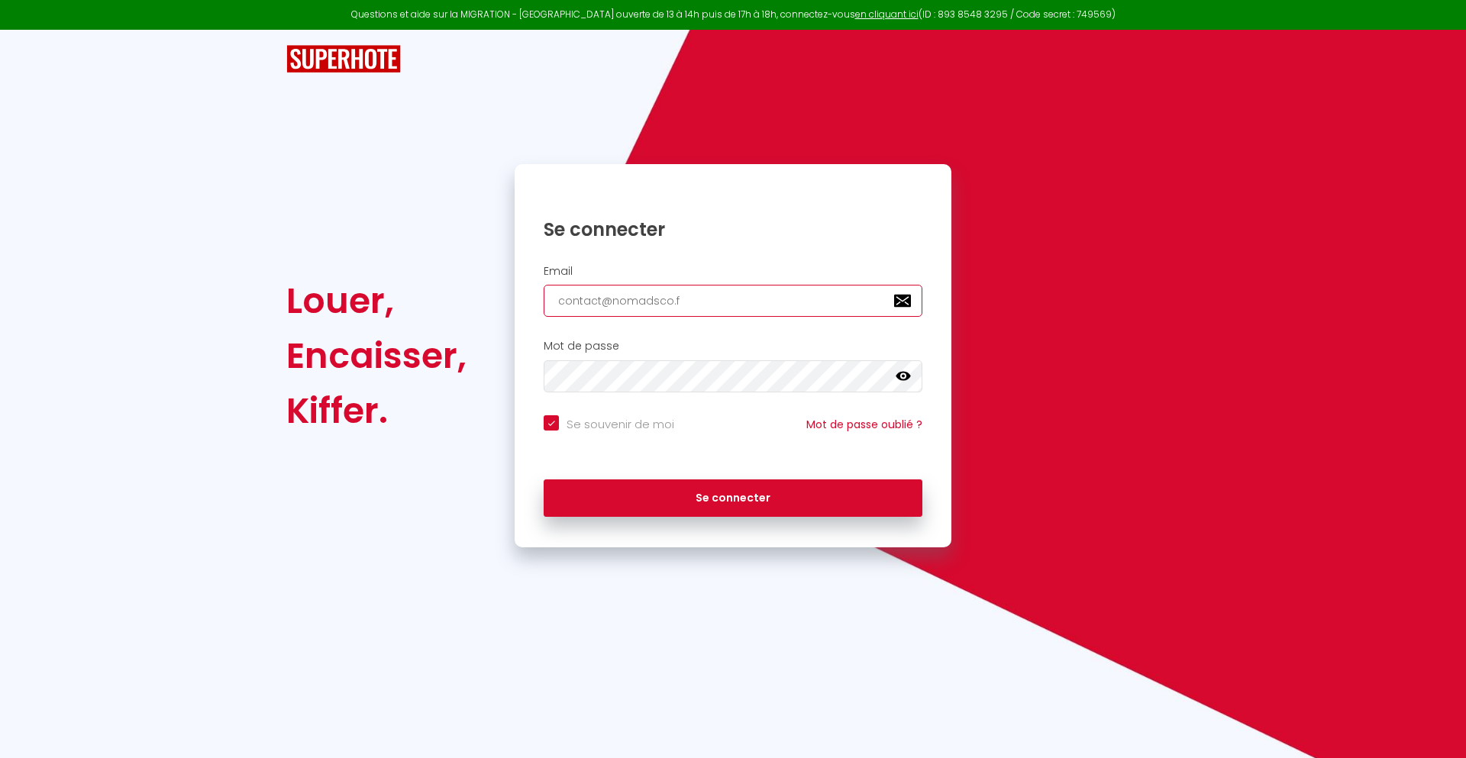
type input "[EMAIL_ADDRESS][DOMAIN_NAME]"
checkbox input "true"
type input "[EMAIL_ADDRESS][DOMAIN_NAME]"
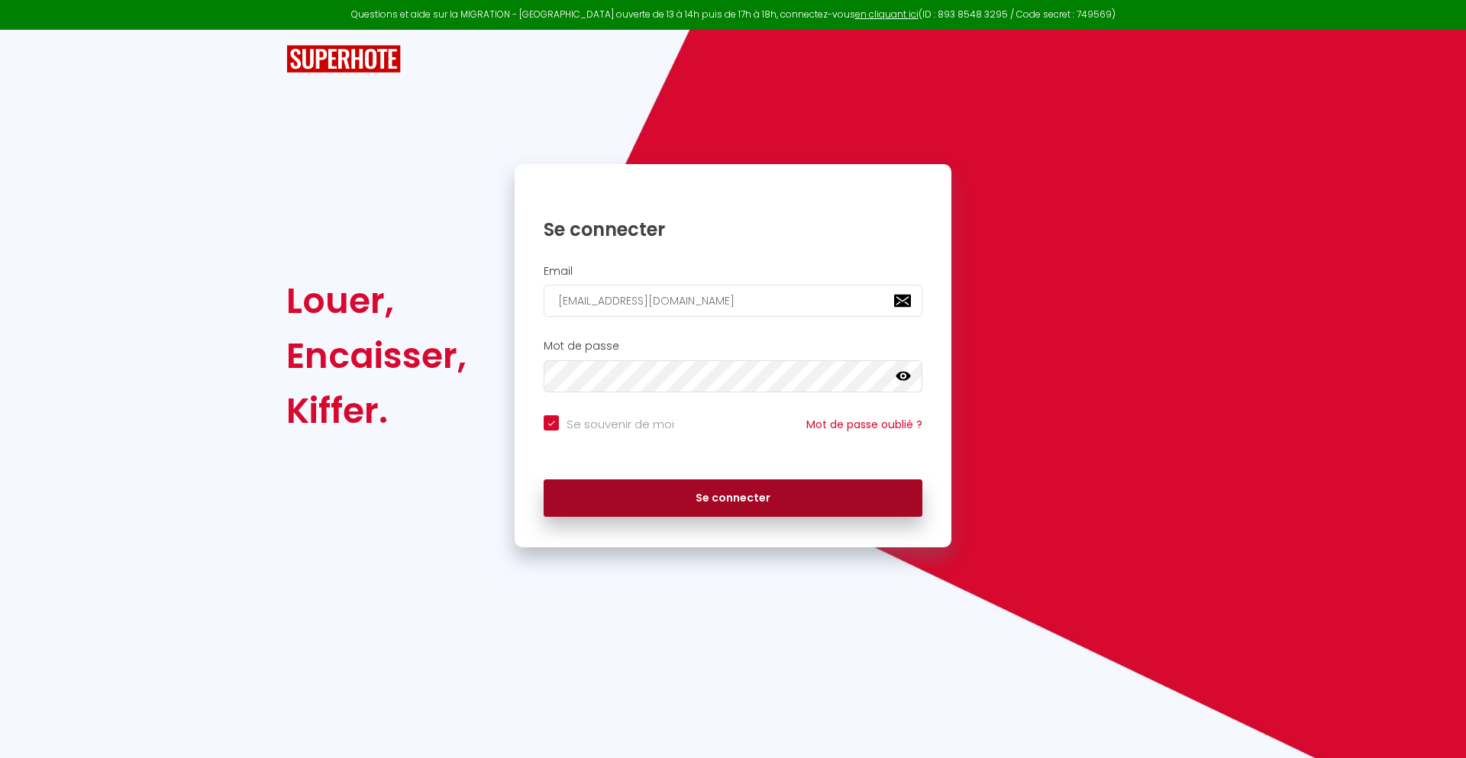
click at [733, 498] on button "Se connecter" at bounding box center [733, 498] width 379 height 38
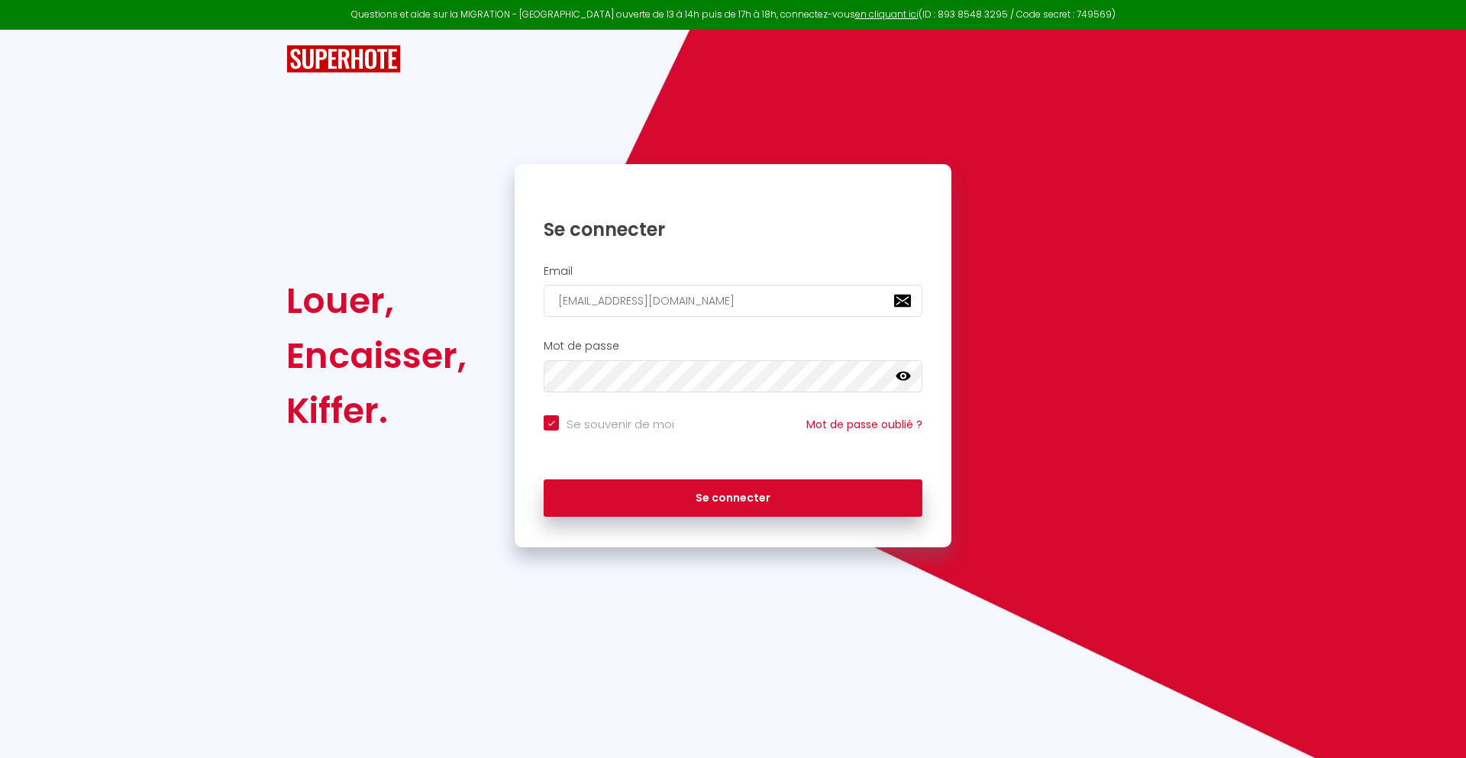
checkbox input "true"
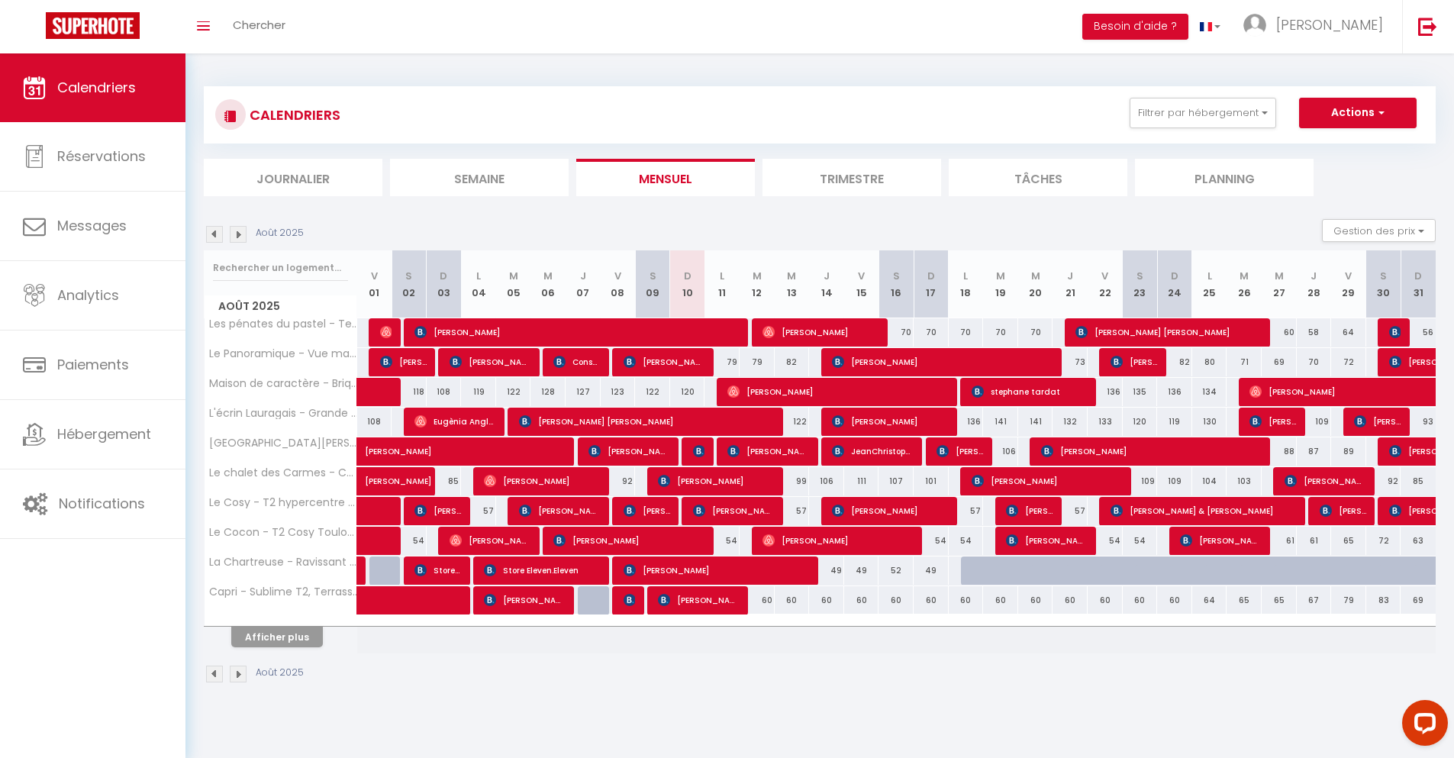
click at [293, 177] on li "Journalier" at bounding box center [293, 177] width 179 height 37
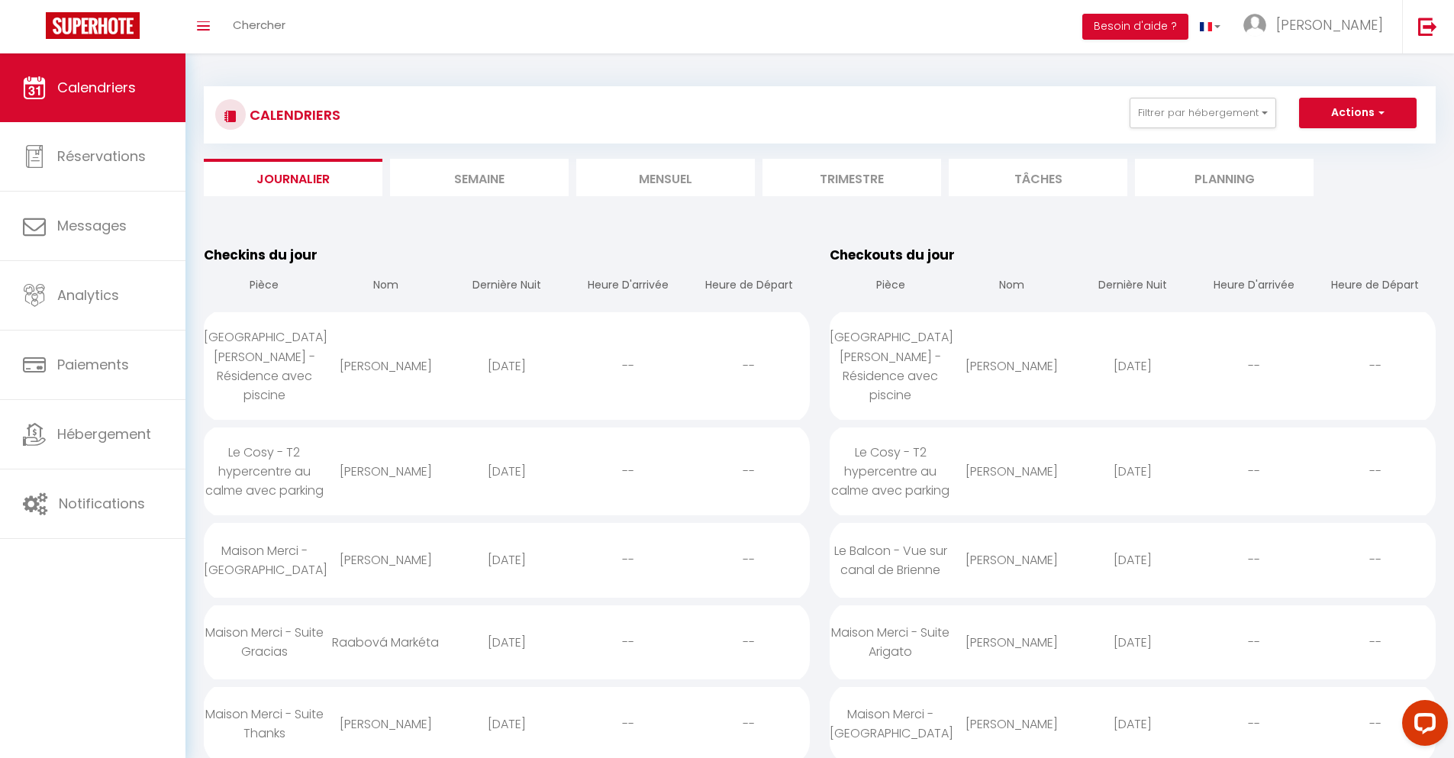
scroll to position [2922, 0]
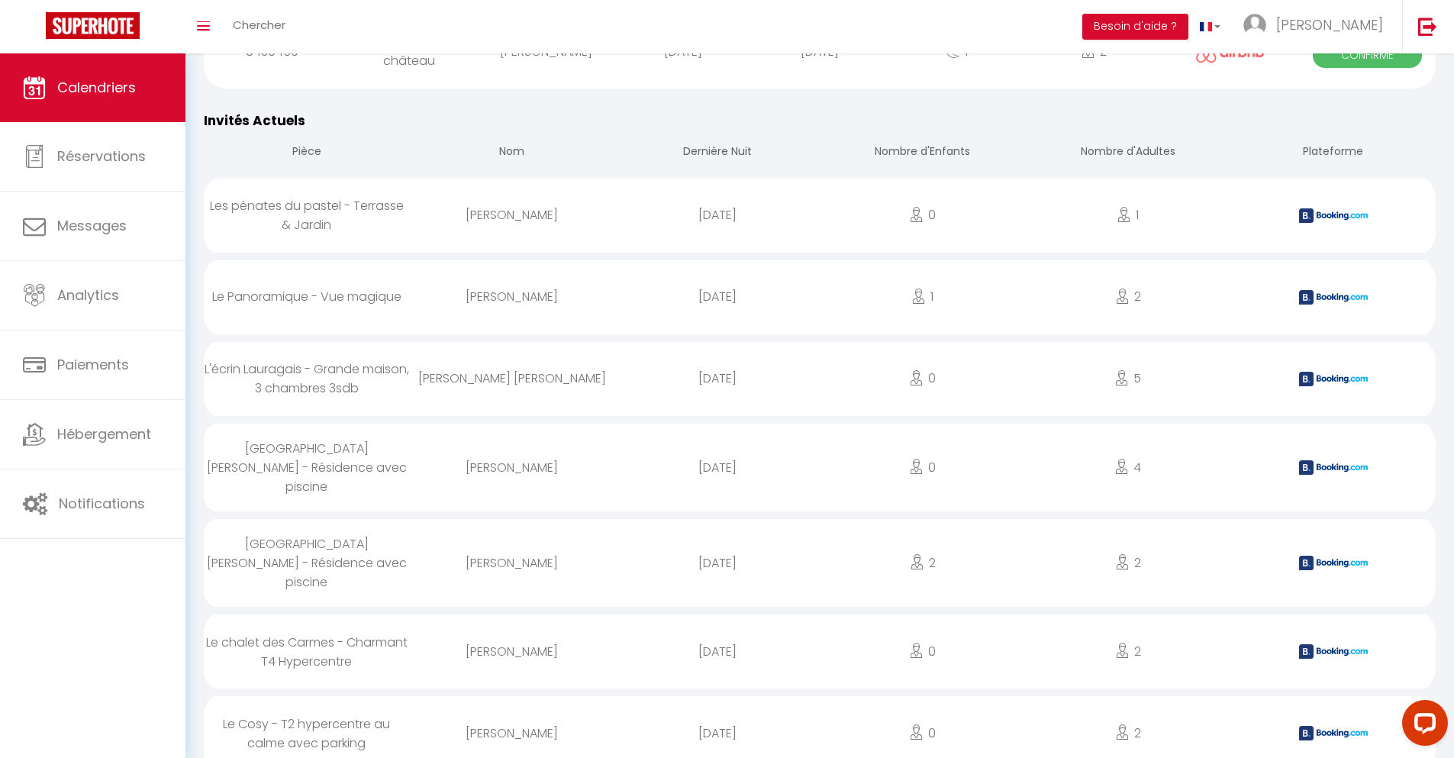
select select "0"
select select "1"
select select
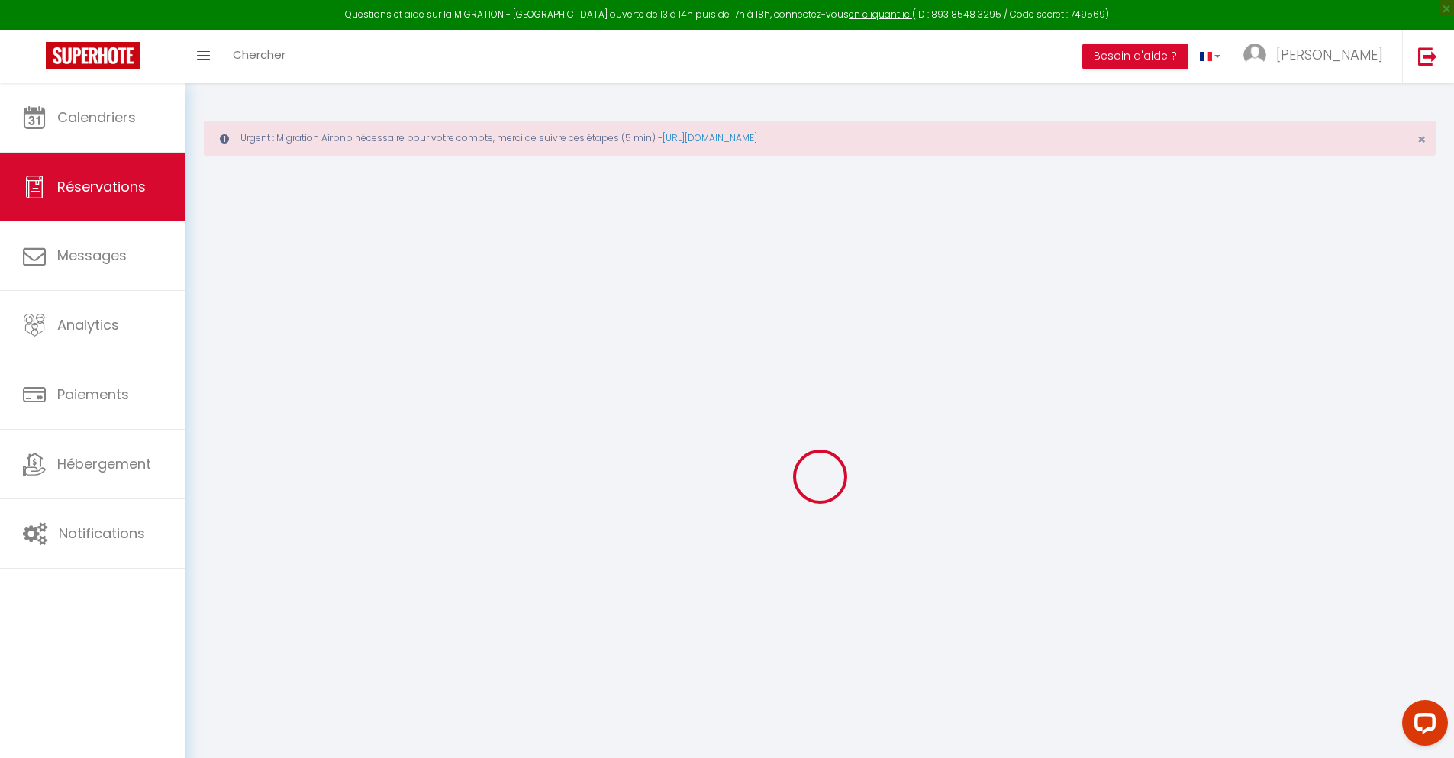
select select
checkbox input "false"
select select
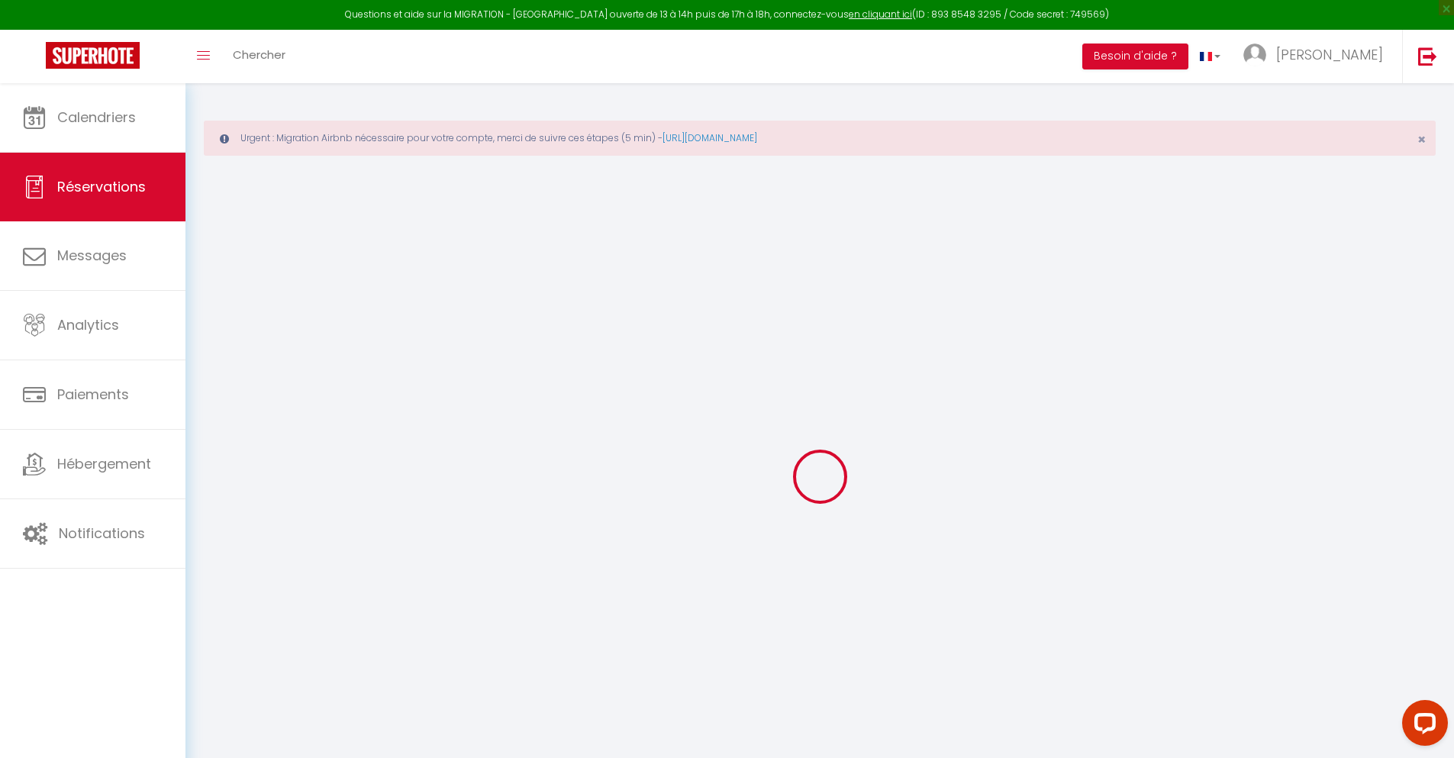
select select
checkbox input "false"
select select
type input "50"
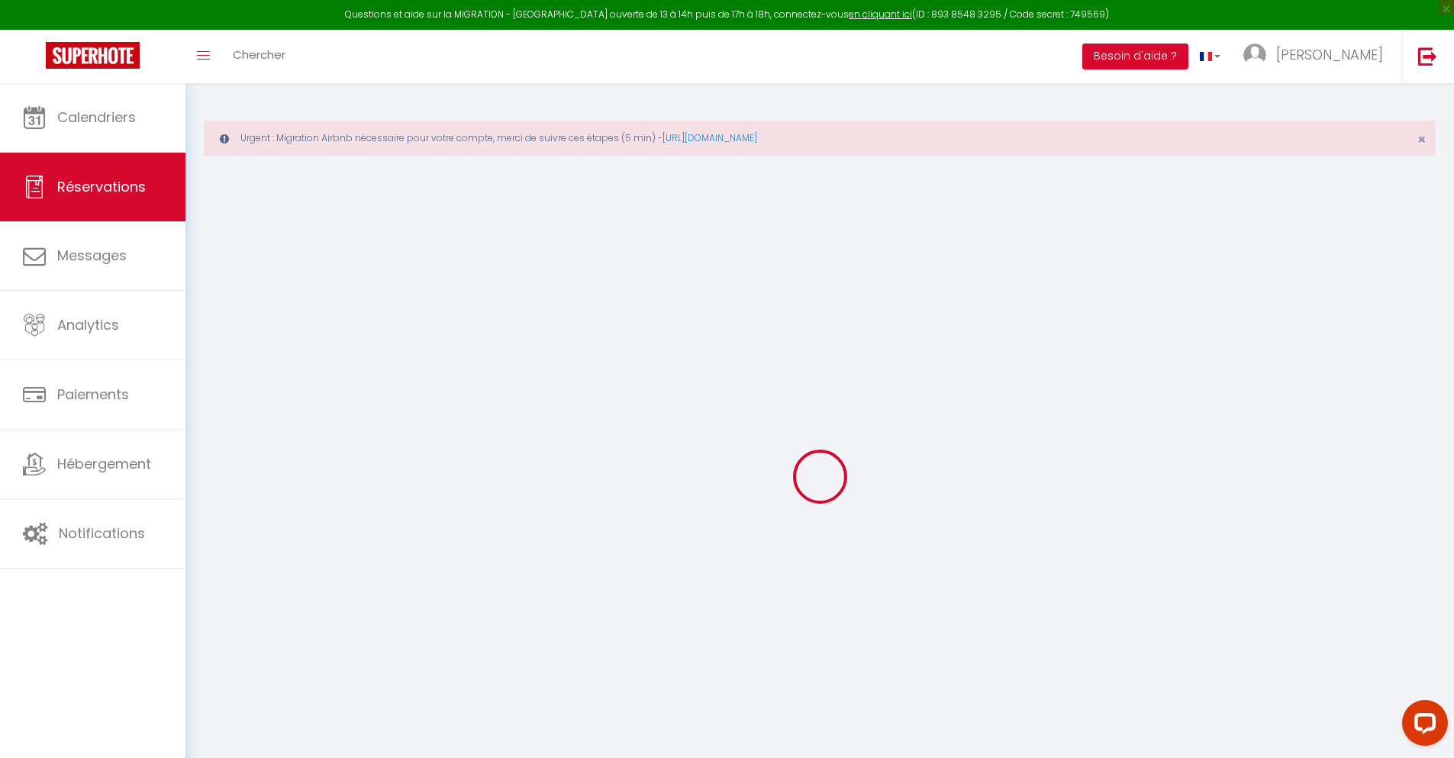
type input "5.04"
select select
checkbox input "false"
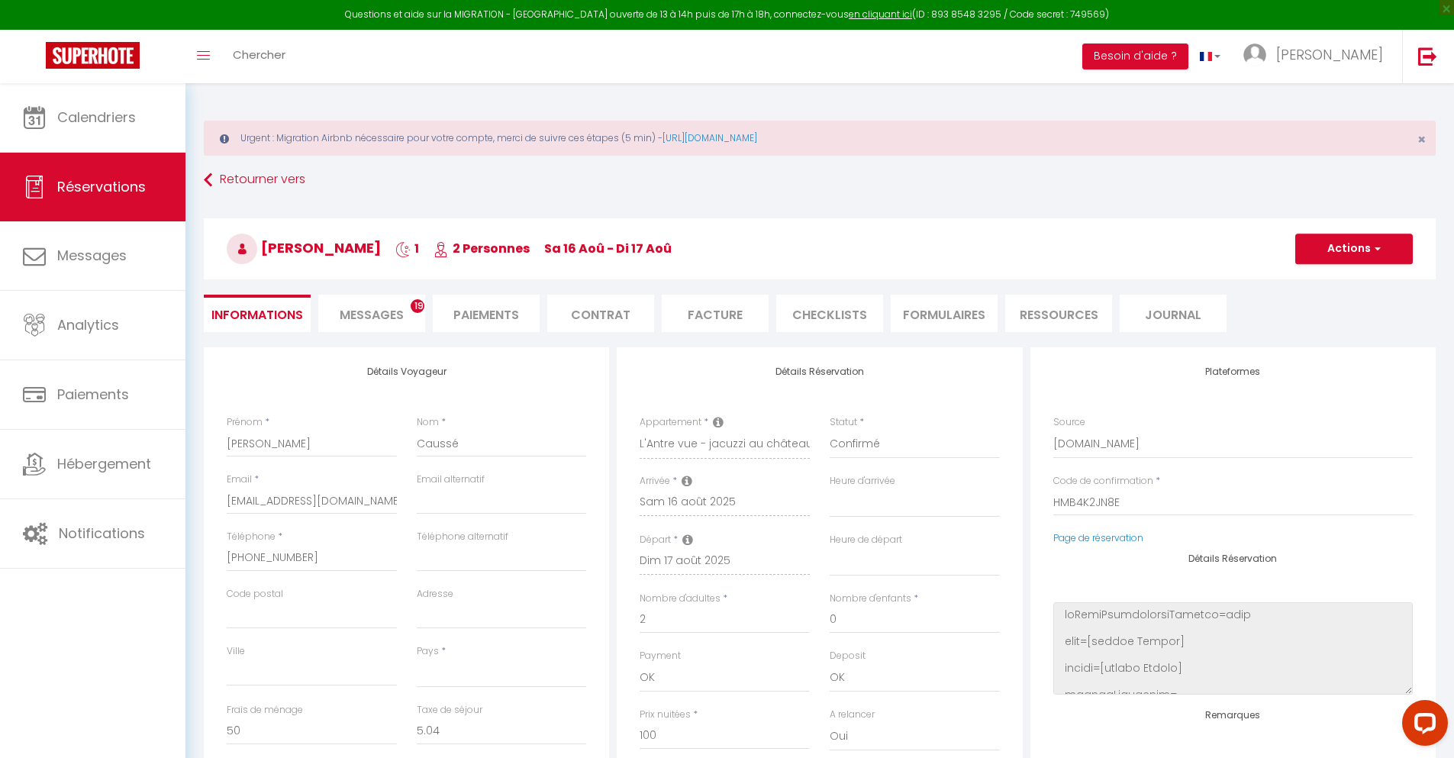
select select
checkbox input "false"
select select
